Goal: Transaction & Acquisition: Purchase product/service

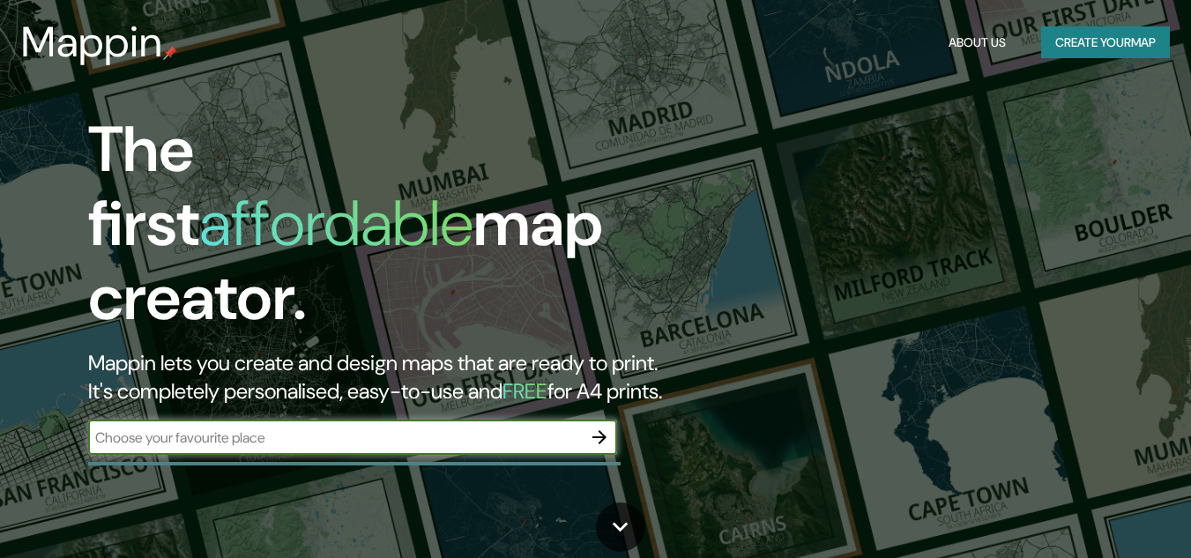
click at [260, 428] on input "text" at bounding box center [335, 438] width 494 height 20
type input "Santa [PERSON_NAME] [GEOGRAPHIC_DATA]"
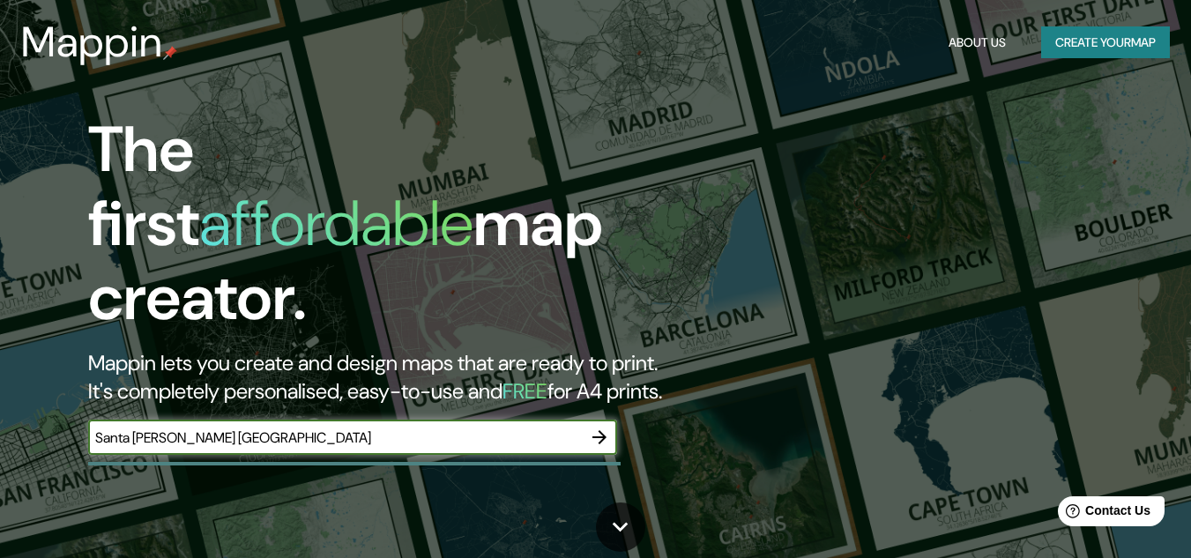
click at [607, 427] on icon "button" at bounding box center [599, 437] width 21 height 21
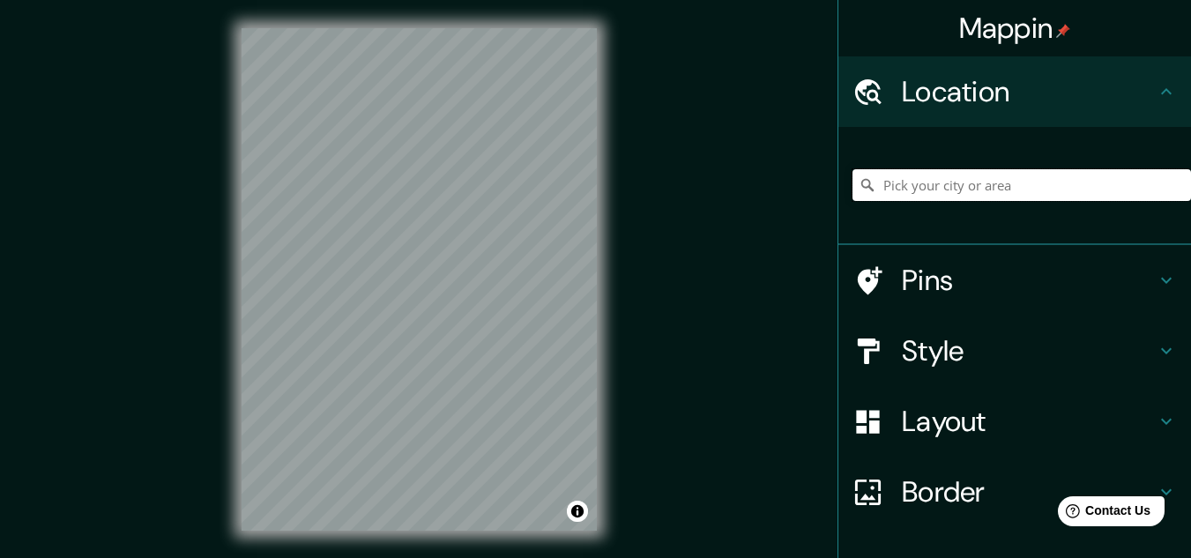
click at [963, 190] on input "Pick your city or area" at bounding box center [1022, 185] width 339 height 32
click at [1006, 182] on input "[GEOGRAPHIC_DATA]" at bounding box center [1022, 185] width 339 height 32
type input "[GEOGRAPHIC_DATA]"
click at [861, 181] on icon at bounding box center [867, 185] width 12 height 12
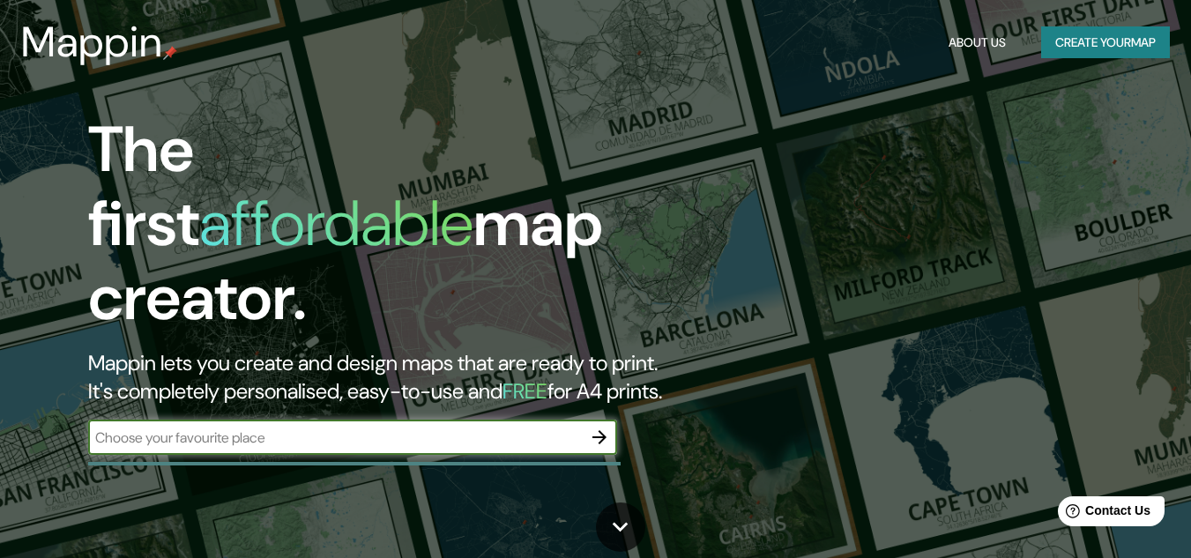
click at [256, 434] on div "​" at bounding box center [352, 437] width 529 height 35
click at [252, 428] on input "text" at bounding box center [335, 438] width 494 height 20
click at [256, 428] on input "text" at bounding box center [335, 438] width 494 height 20
click at [302, 428] on input "text" at bounding box center [335, 438] width 494 height 20
drag, startPoint x: 302, startPoint y: 423, endPoint x: 254, endPoint y: 406, distance: 50.5
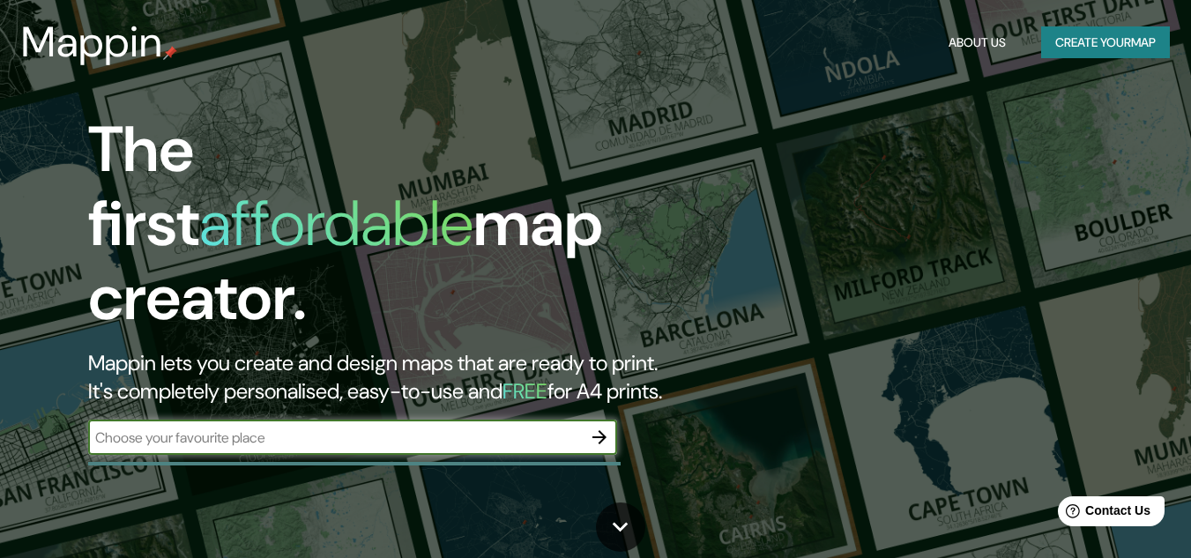
click at [254, 420] on div "​" at bounding box center [352, 437] width 529 height 35
type input "[GEOGRAPHIC_DATA]"
click at [599, 427] on icon "button" at bounding box center [599, 437] width 21 height 21
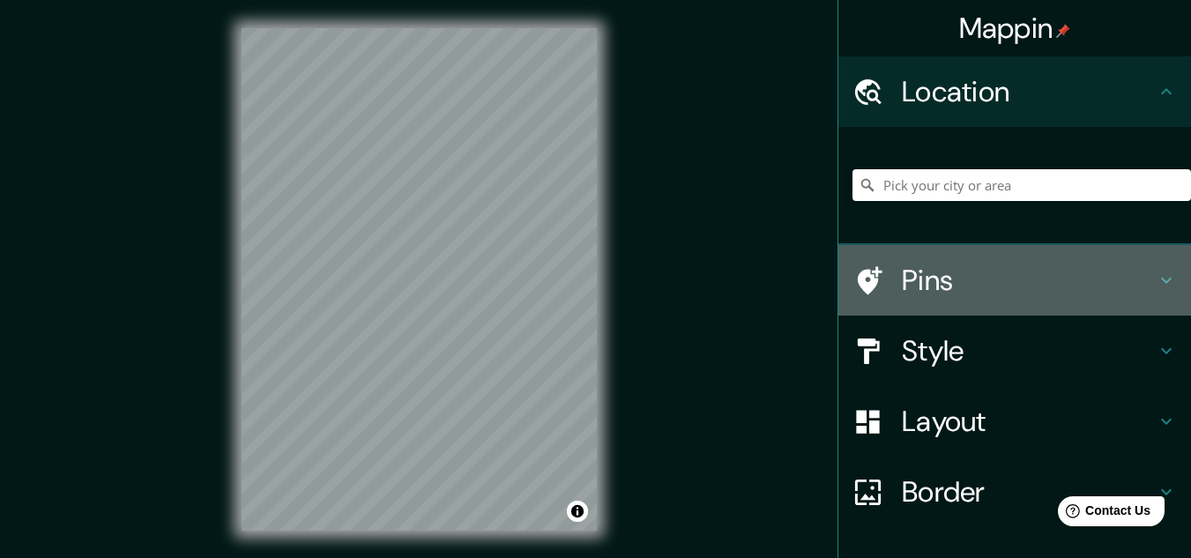
click at [934, 269] on h4 "Pins" at bounding box center [1029, 280] width 254 height 35
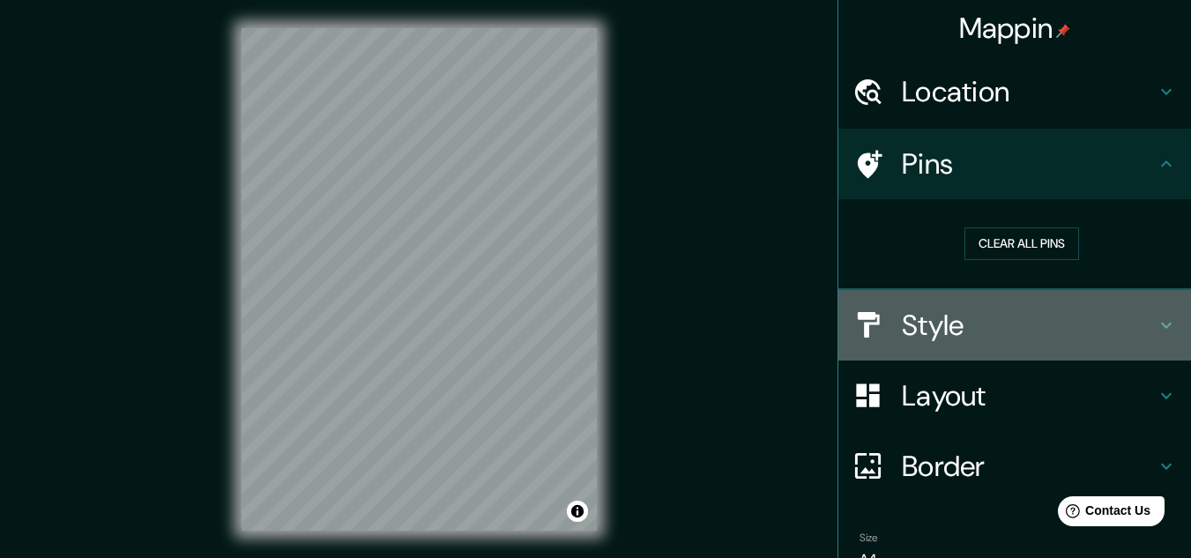
click at [950, 329] on h4 "Style" at bounding box center [1029, 325] width 254 height 35
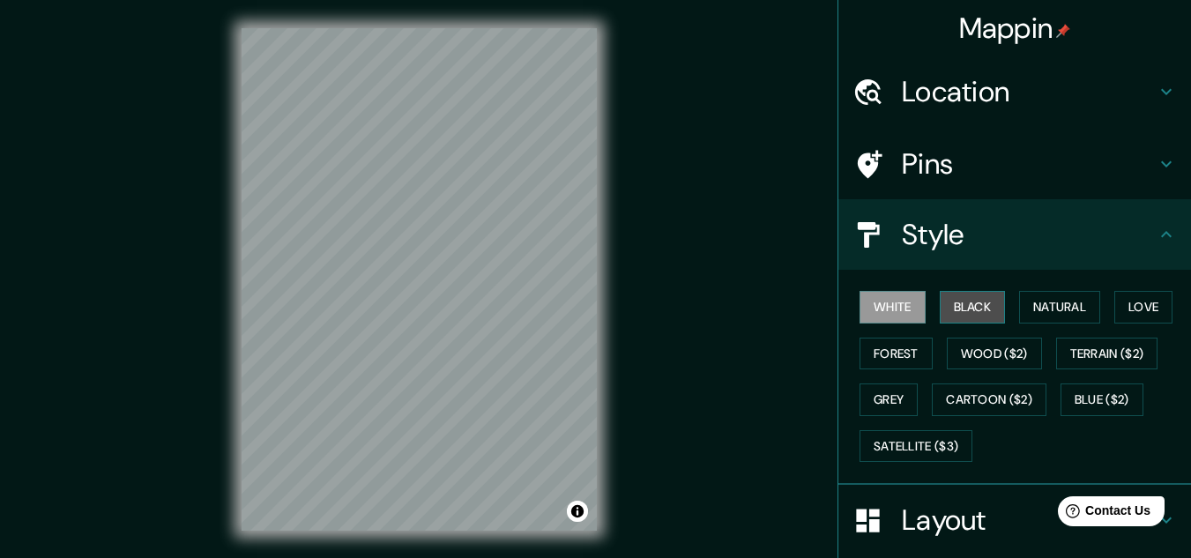
click at [966, 315] on button "Black" at bounding box center [973, 307] width 66 height 33
click at [202, 239] on div "Mappin Location Pins Style White Black Natural Love Forest Wood ($2) Terrain ($…" at bounding box center [595, 293] width 1191 height 587
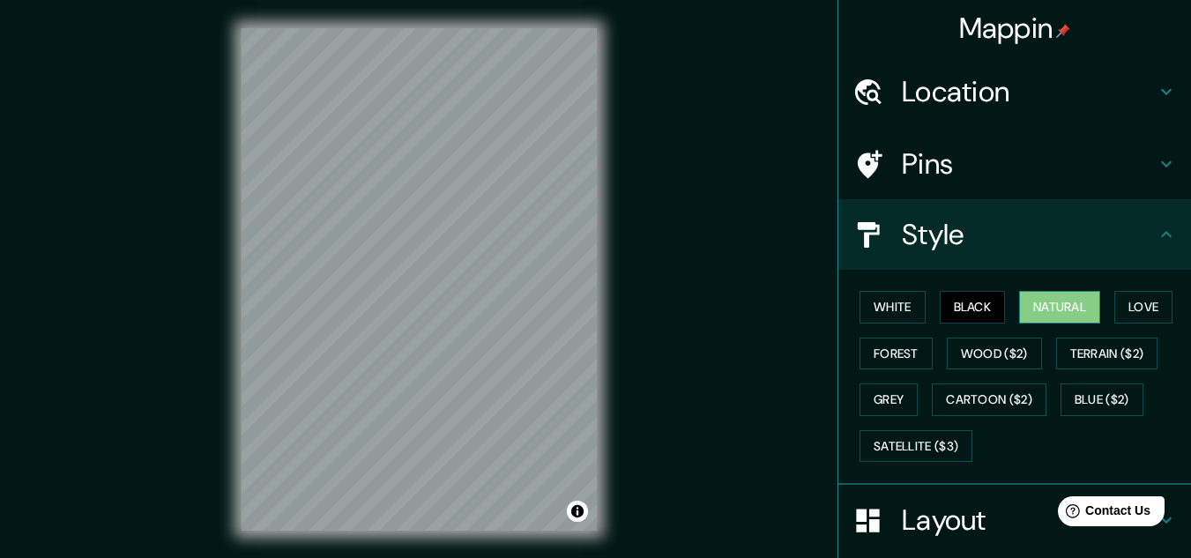
click at [1039, 302] on button "Natural" at bounding box center [1059, 307] width 81 height 33
click at [952, 95] on h4 "Location" at bounding box center [1029, 91] width 254 height 35
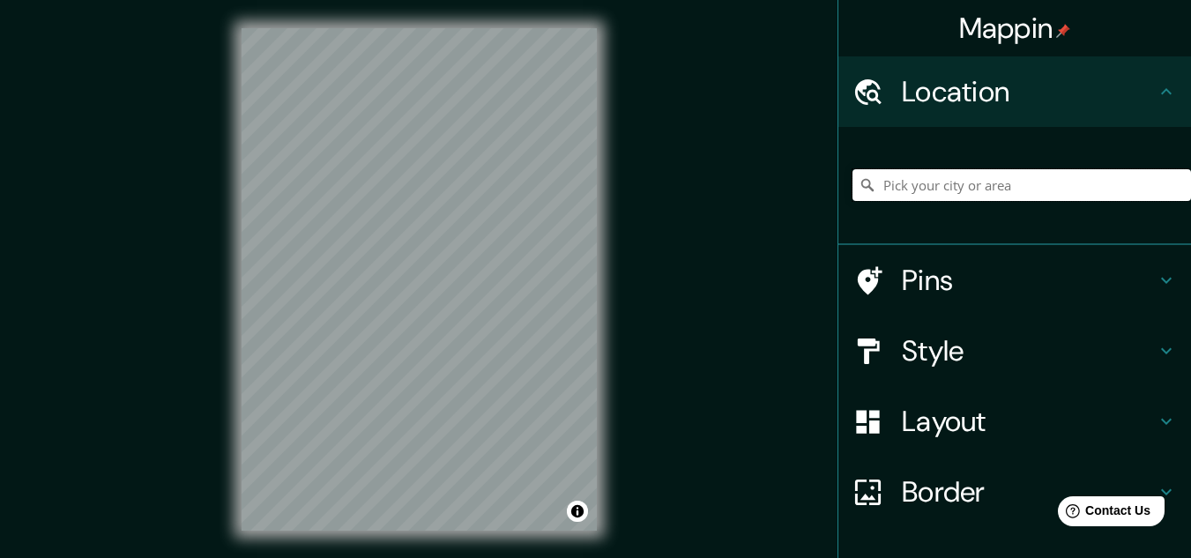
click at [952, 183] on input "Pick your city or area" at bounding box center [1022, 185] width 339 height 32
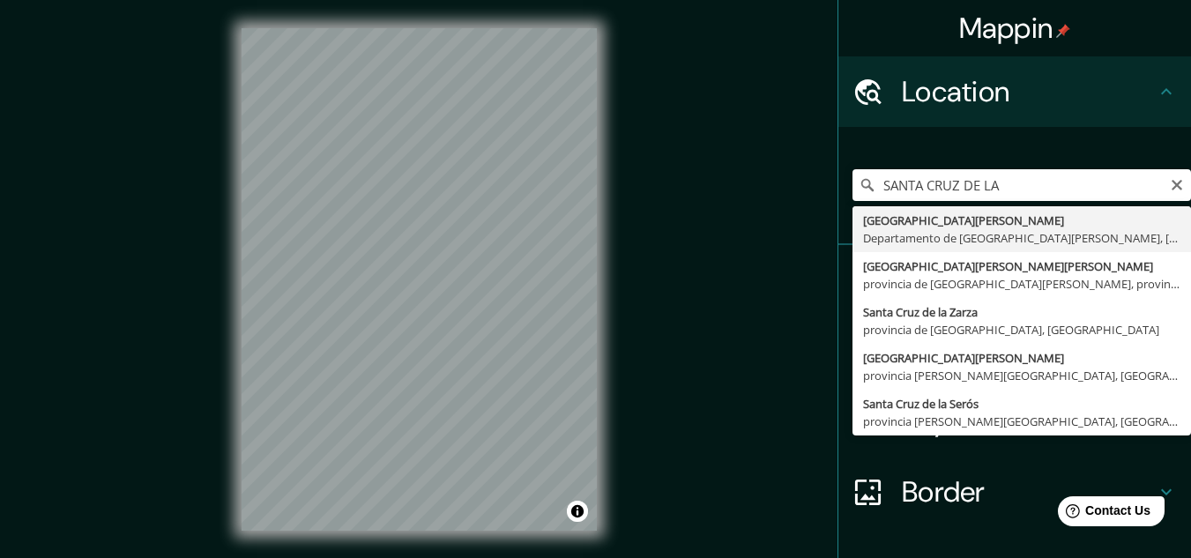
type input "[GEOGRAPHIC_DATA][PERSON_NAME], [GEOGRAPHIC_DATA][PERSON_NAME], [GEOGRAPHIC_DAT…"
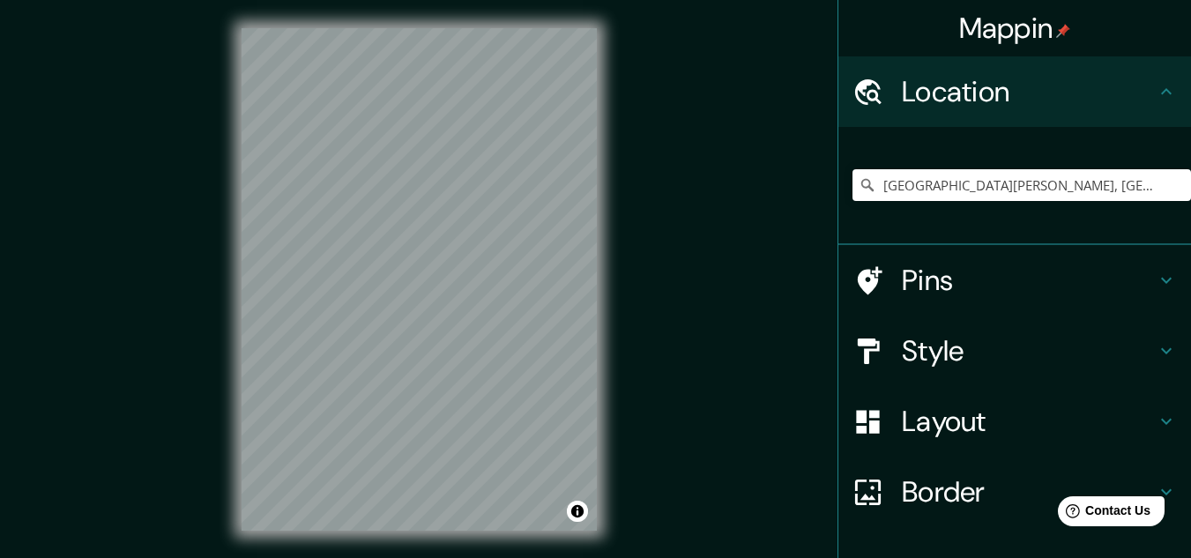
click at [902, 286] on h4 "Pins" at bounding box center [1029, 280] width 254 height 35
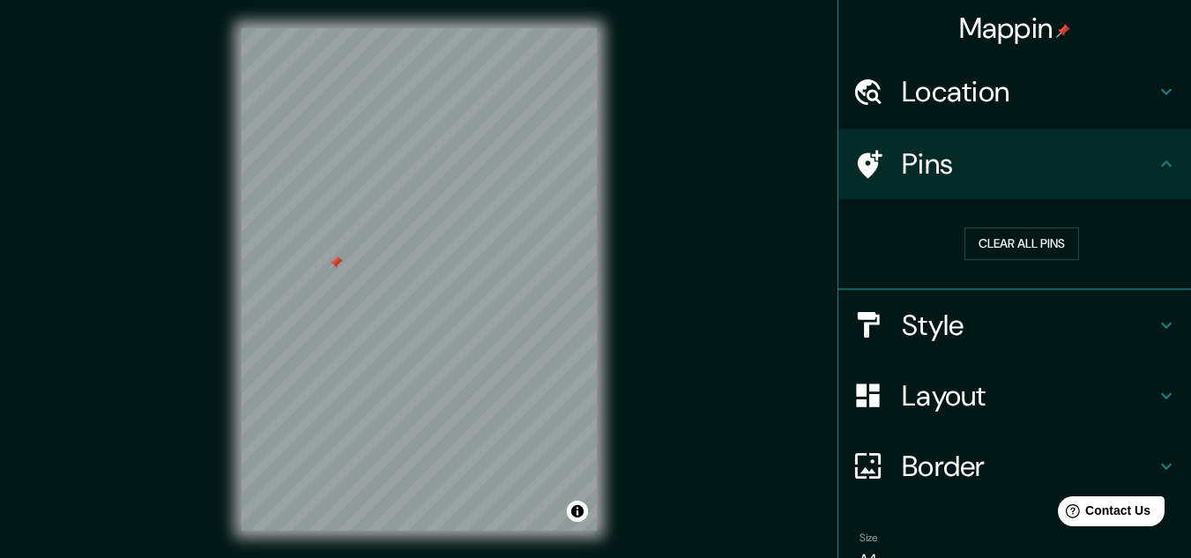
drag, startPoint x: 302, startPoint y: 231, endPoint x: 332, endPoint y: 261, distance: 43.0
click at [332, 261] on div at bounding box center [336, 263] width 14 height 14
click at [334, 260] on div at bounding box center [336, 262] width 14 height 14
click at [1081, 103] on h4 "Location" at bounding box center [1029, 91] width 254 height 35
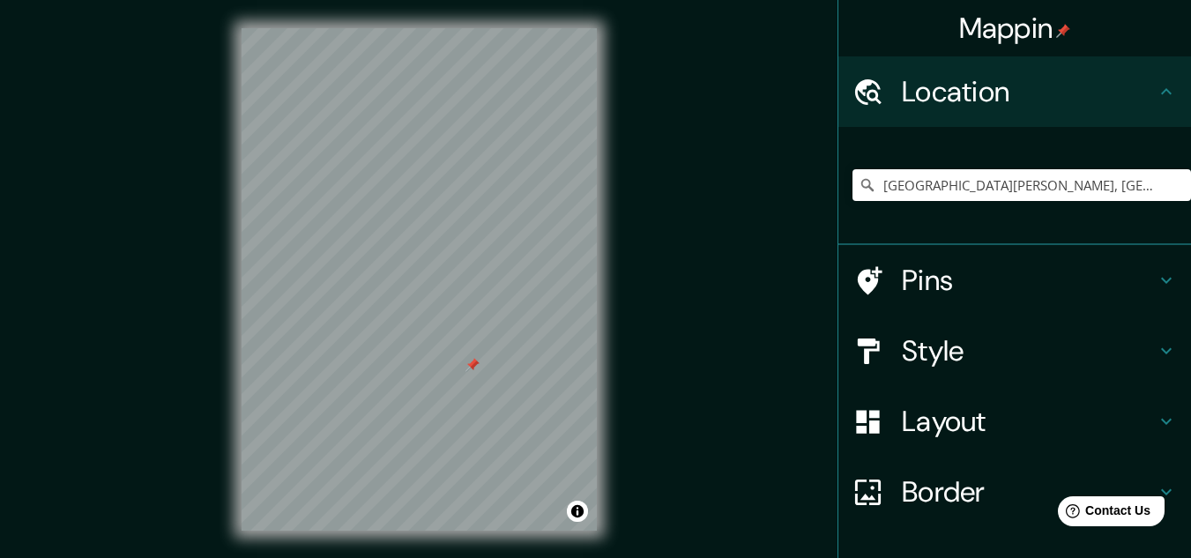
click at [1081, 103] on h4 "Location" at bounding box center [1029, 91] width 254 height 35
click at [1035, 345] on h4 "Style" at bounding box center [1029, 350] width 254 height 35
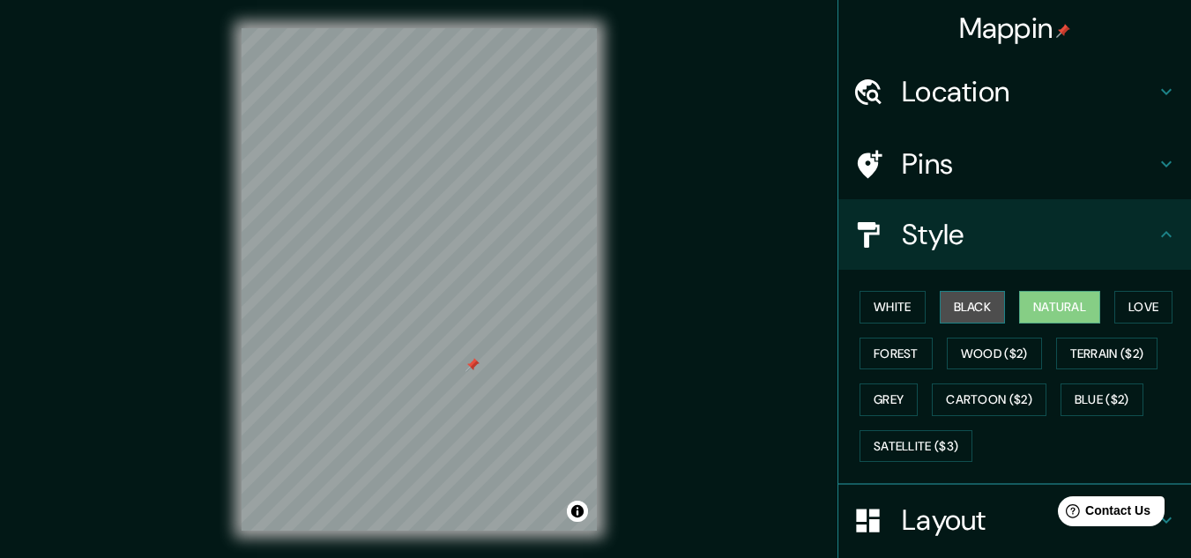
click at [949, 307] on button "Black" at bounding box center [973, 307] width 66 height 33
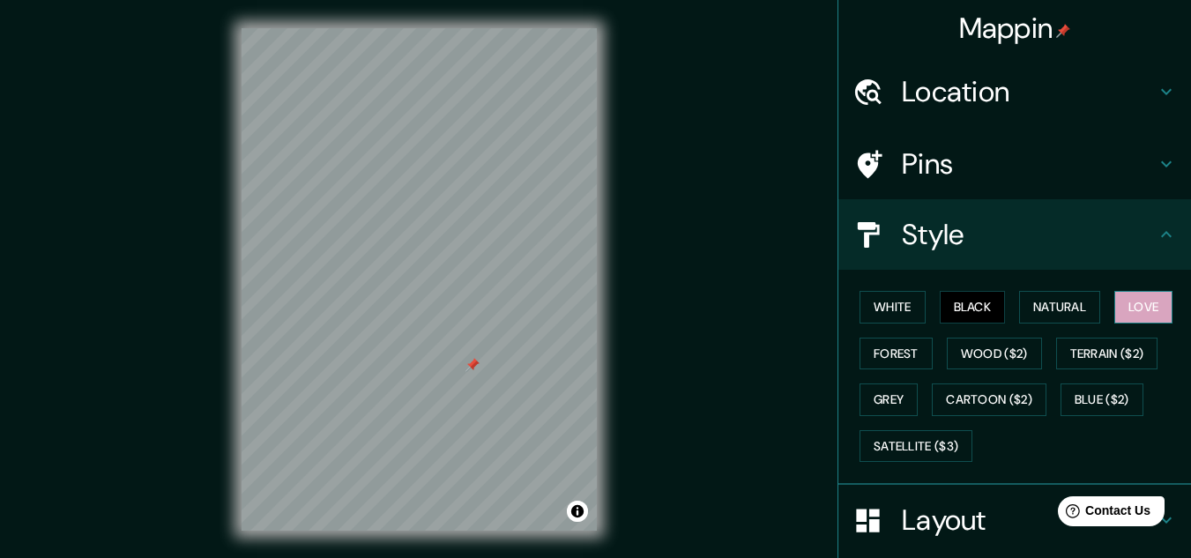
click at [1129, 305] on button "Love" at bounding box center [1143, 307] width 58 height 33
click at [891, 349] on button "Forest" at bounding box center [896, 354] width 73 height 33
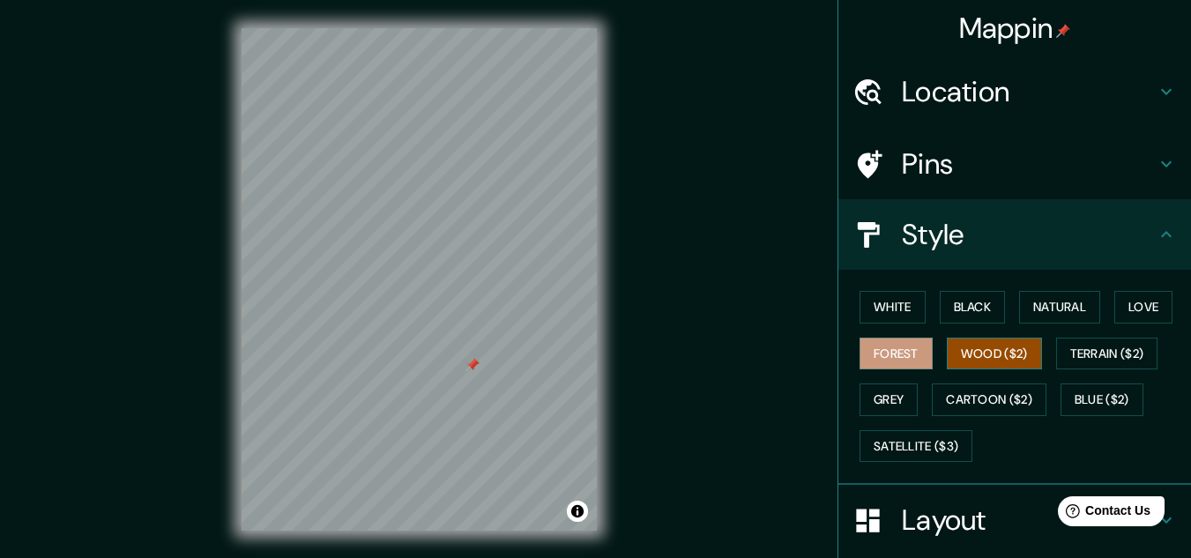
click at [987, 350] on button "Wood ($2)" at bounding box center [994, 354] width 95 height 33
click at [1107, 359] on button "Terrain ($2)" at bounding box center [1107, 354] width 102 height 33
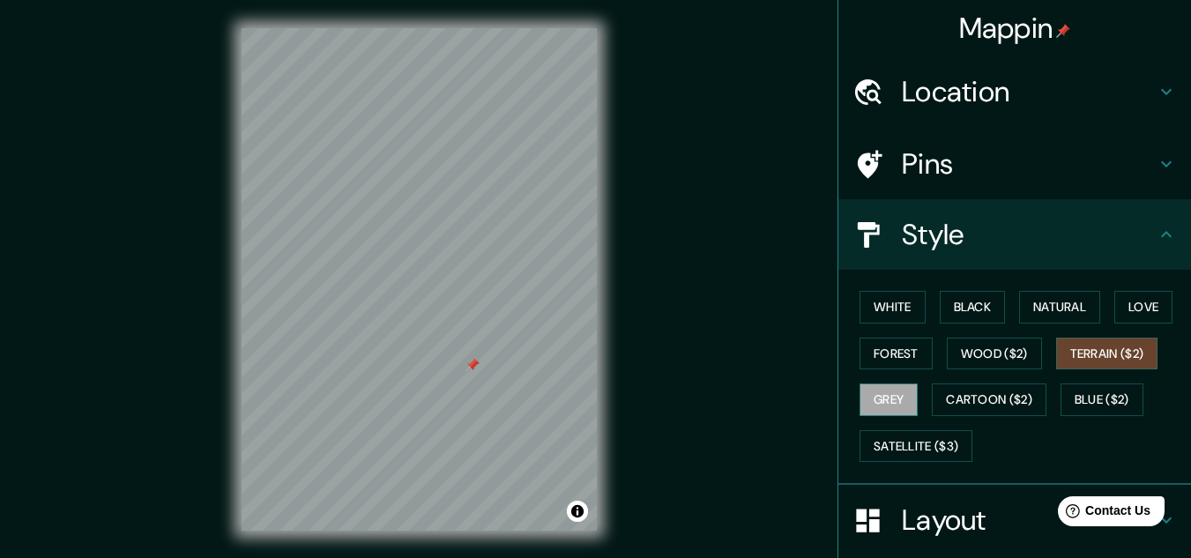
click at [893, 399] on button "Grey" at bounding box center [889, 400] width 58 height 33
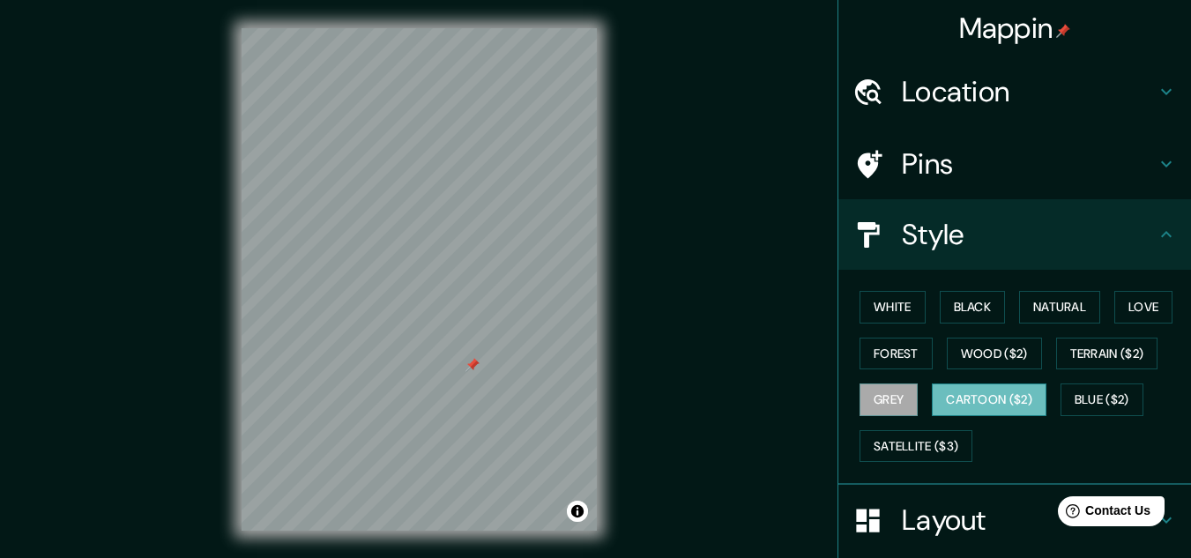
click at [958, 404] on button "Cartoon ($2)" at bounding box center [989, 400] width 115 height 33
click at [1081, 400] on button "Blue ($2)" at bounding box center [1102, 400] width 83 height 33
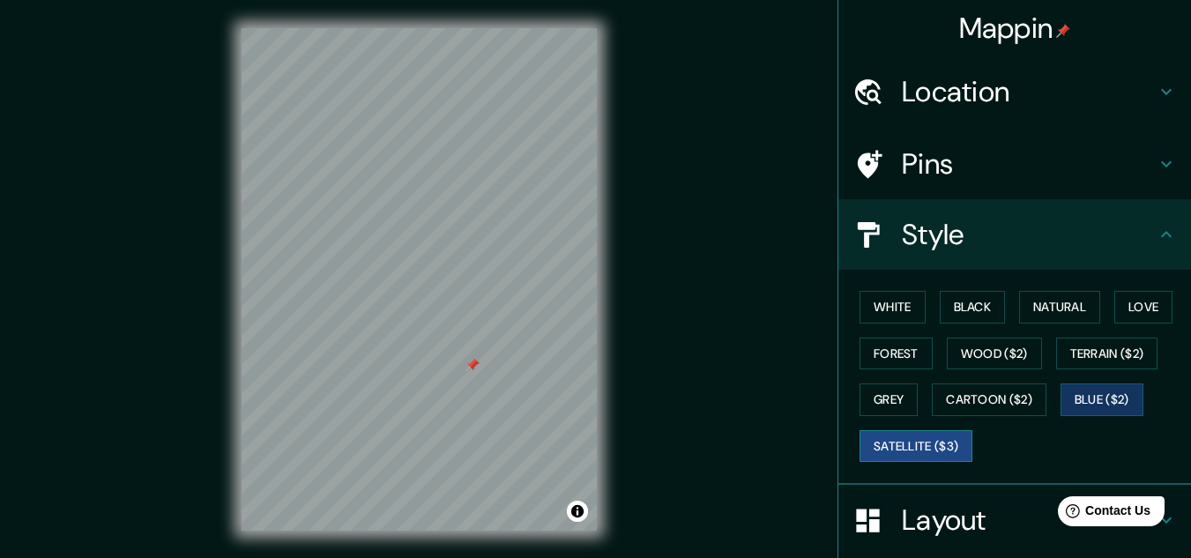
click at [902, 452] on button "Satellite ($3)" at bounding box center [916, 446] width 113 height 33
click at [968, 309] on button "Black" at bounding box center [973, 307] width 66 height 33
